Goal: Transaction & Acquisition: Purchase product/service

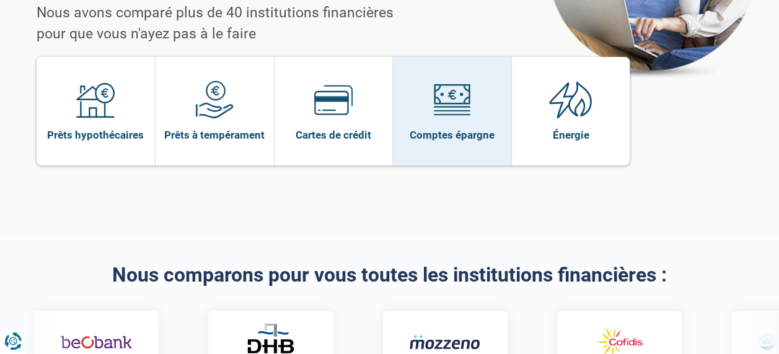
scroll to position [206, 0]
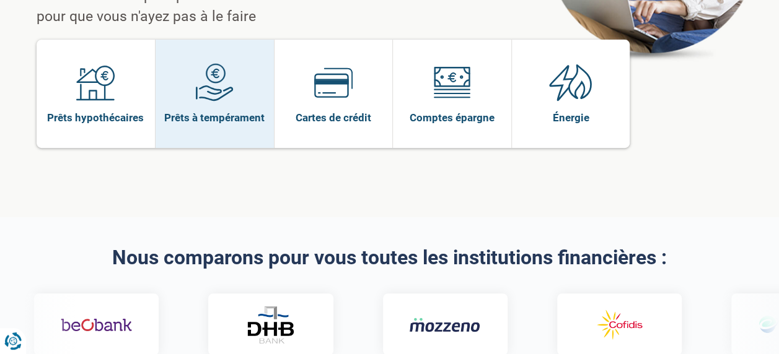
drag, startPoint x: 212, startPoint y: 46, endPoint x: 217, endPoint y: 52, distance: 8.3
click at [212, 63] on img at bounding box center [214, 82] width 38 height 38
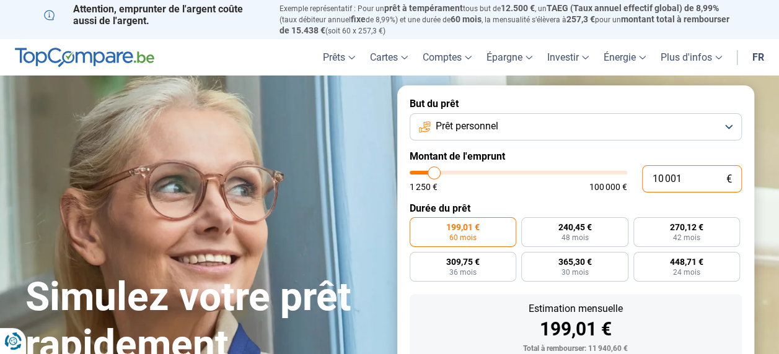
click at [711, 180] on input "10 001" at bounding box center [692, 178] width 100 height 27
type input "1 000"
type input "1250"
type input "100"
type input "1250"
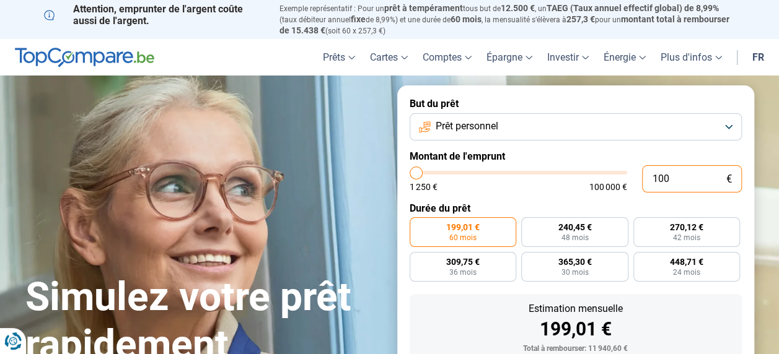
type input "10"
type input "1250"
type input "1"
type input "1250"
type input "0"
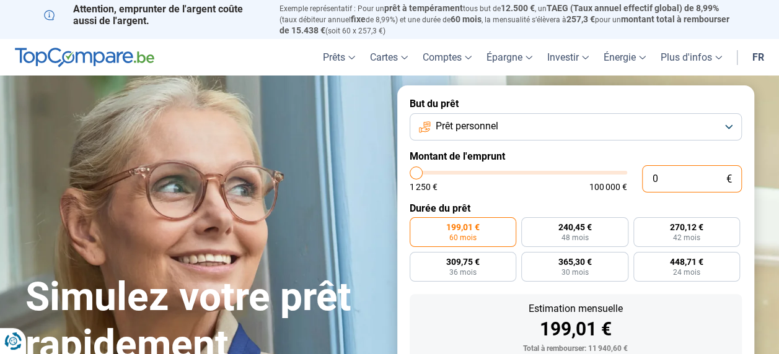
type input "1250"
type input "3"
type input "1250"
type input "30"
type input "1250"
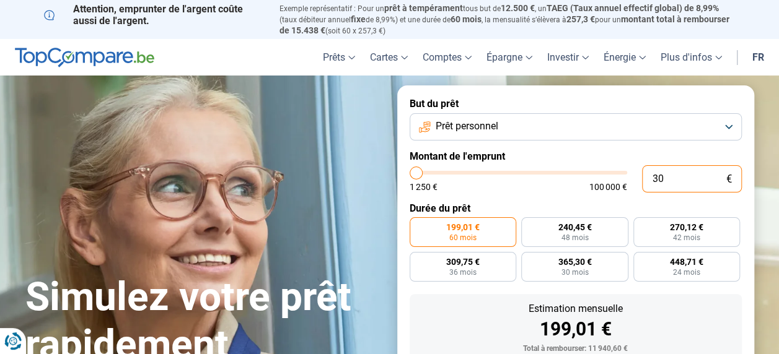
type input "300"
type input "1250"
type input "3 000"
type input "3000"
type input "30 000"
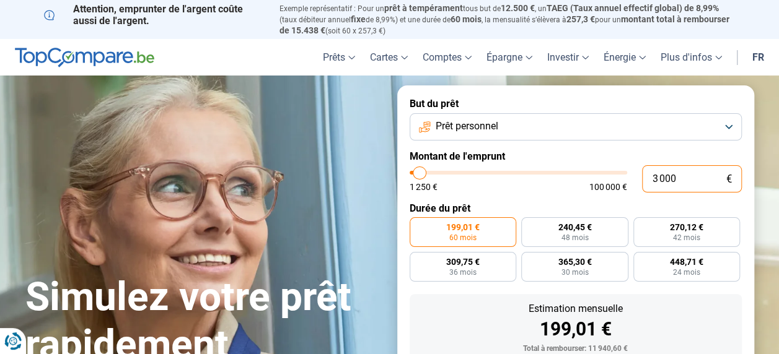
type input "30000"
radio input "false"
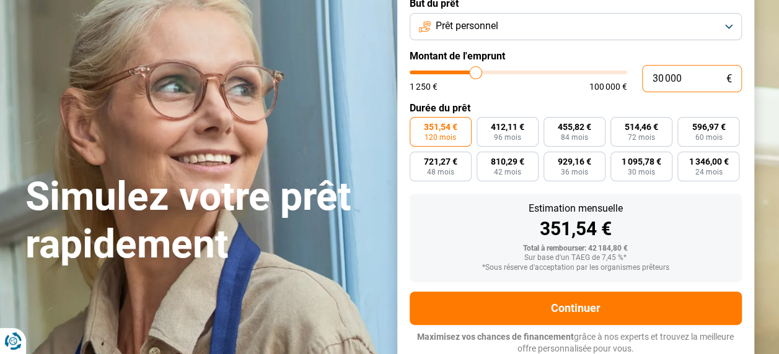
scroll to position [103, 0]
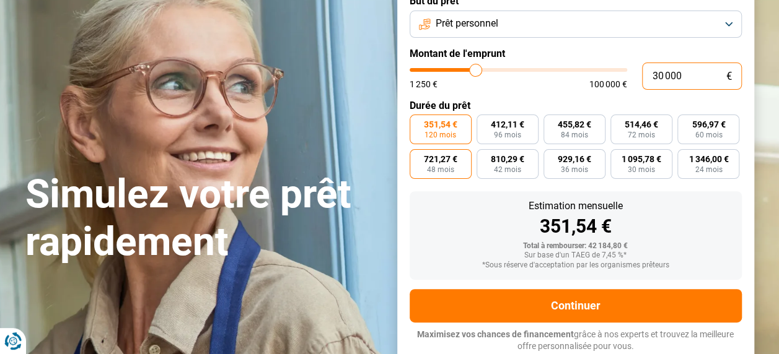
type input "30 000"
click at [436, 162] on span "721,27 €" at bounding box center [440, 159] width 33 height 9
click at [418, 157] on input "721,27 € 48 mois" at bounding box center [413, 153] width 8 height 8
radio input "true"
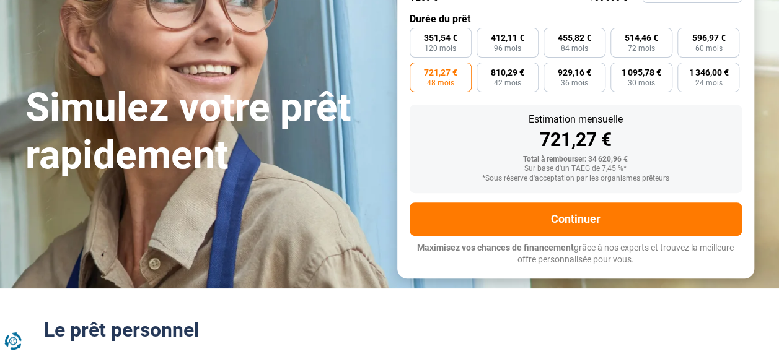
scroll to position [206, 0]
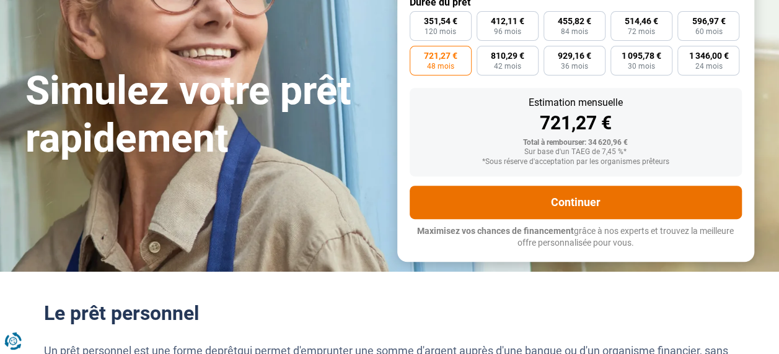
click at [564, 203] on button "Continuer" at bounding box center [575, 202] width 332 height 33
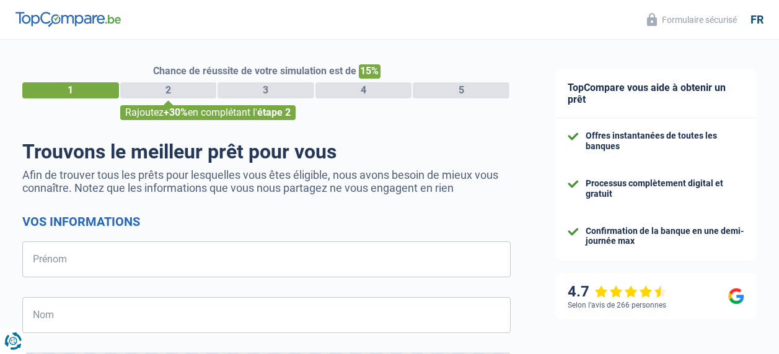
select select "32"
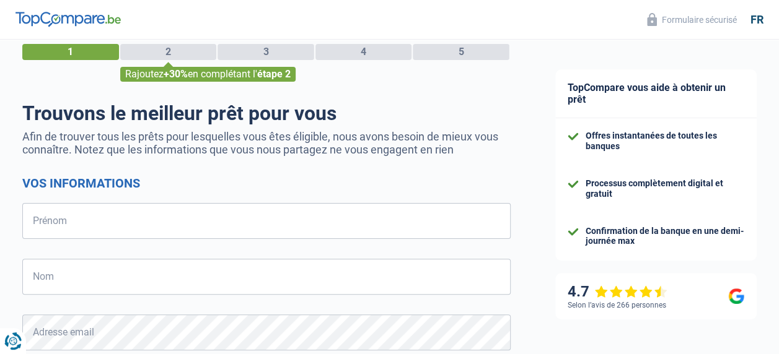
scroll to position [6, 0]
